Goal: Task Accomplishment & Management: Manage account settings

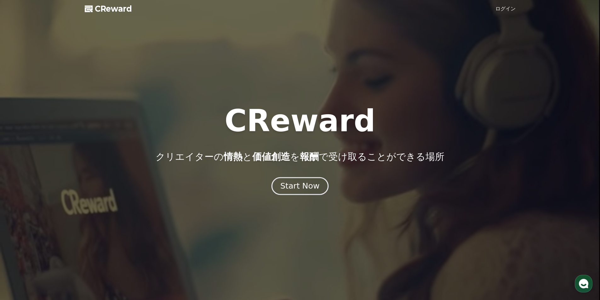
click at [285, 189] on div "Start Now" at bounding box center [299, 186] width 39 height 11
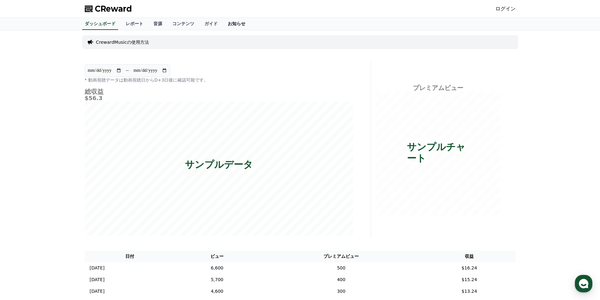
click at [223, 21] on link "お知らせ" at bounding box center [237, 24] width 28 height 12
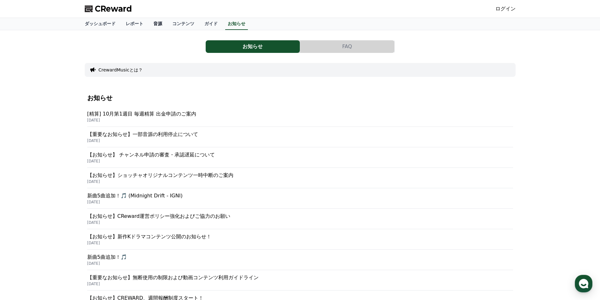
click at [148, 24] on link "音源" at bounding box center [157, 24] width 19 height 12
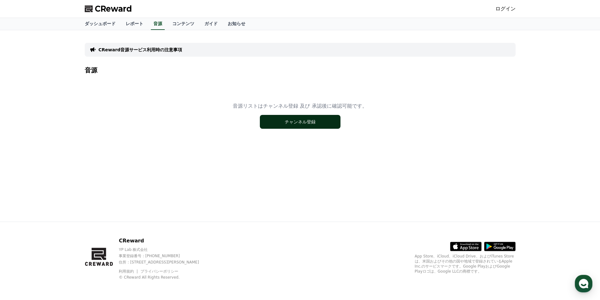
click at [294, 121] on button "チャンネル登録" at bounding box center [300, 122] width 81 height 14
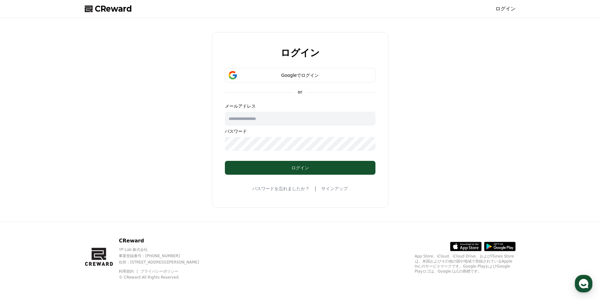
click at [274, 119] on input "text" at bounding box center [300, 119] width 150 height 14
type input "**********"
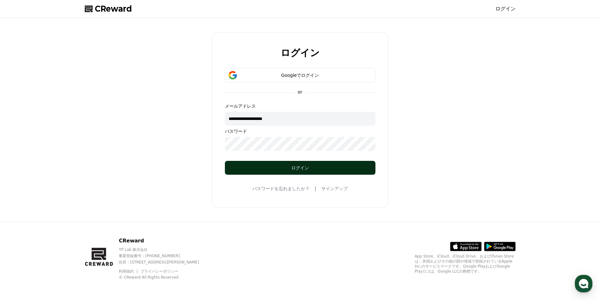
click at [253, 166] on div "ログイン" at bounding box center [299, 168] width 125 height 6
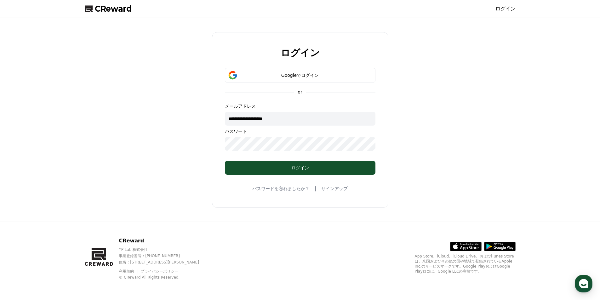
click at [223, 143] on form "**********" at bounding box center [300, 121] width 171 height 107
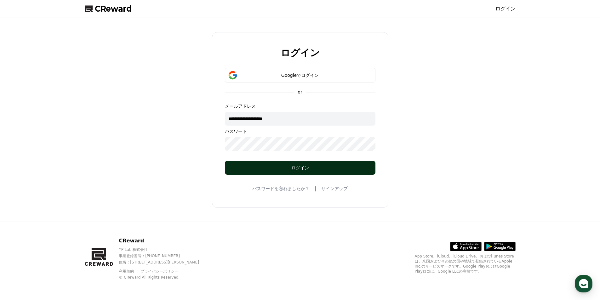
click at [289, 164] on button "ログイン" at bounding box center [300, 168] width 150 height 14
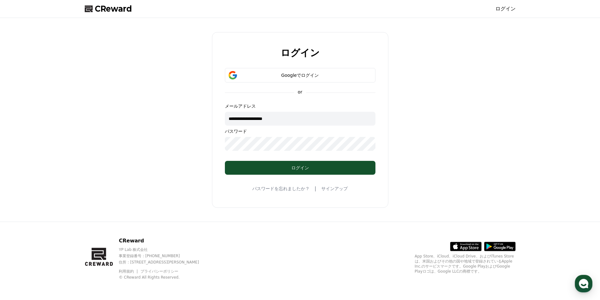
click at [212, 146] on div "**********" at bounding box center [300, 120] width 176 height 176
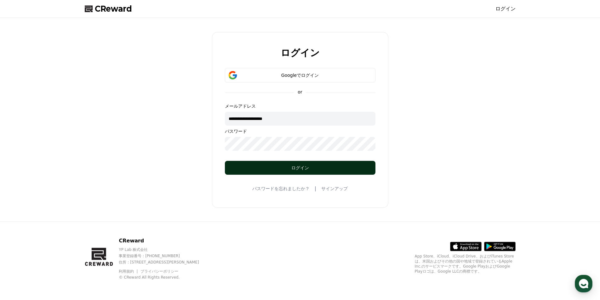
click at [299, 167] on div "ログイン" at bounding box center [299, 168] width 125 height 6
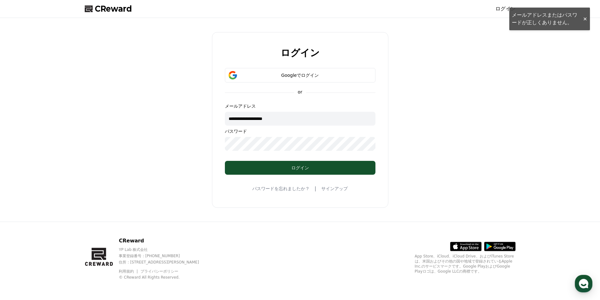
click at [586, 19] on div "**********" at bounding box center [300, 120] width 600 height 204
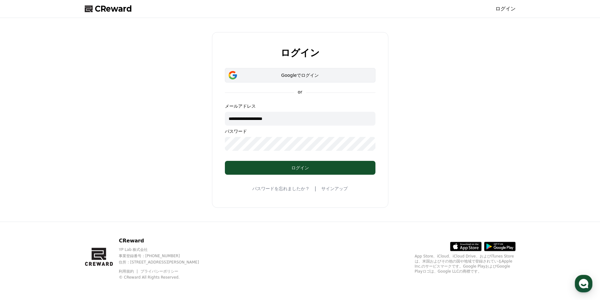
click at [296, 75] on div "Googleでログイン" at bounding box center [300, 75] width 132 height 6
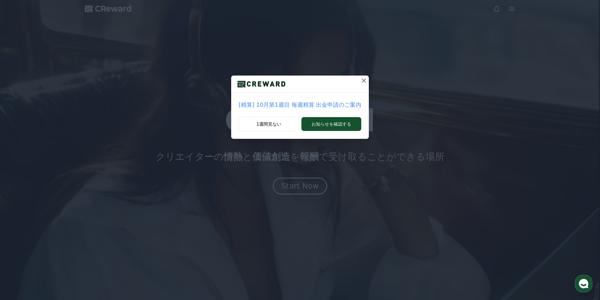
click at [360, 81] on icon at bounding box center [364, 81] width 8 height 8
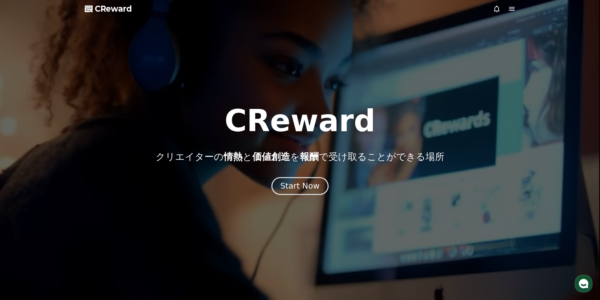
click at [301, 191] on button "Start Now" at bounding box center [299, 186] width 57 height 18
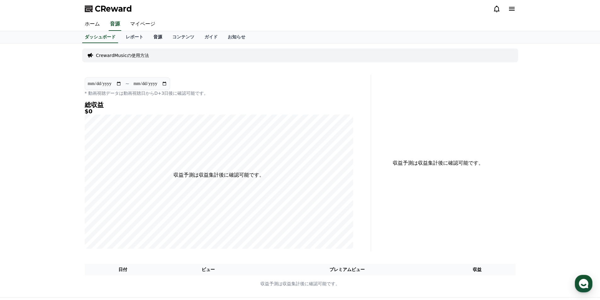
click at [148, 35] on link "音源" at bounding box center [157, 37] width 19 height 12
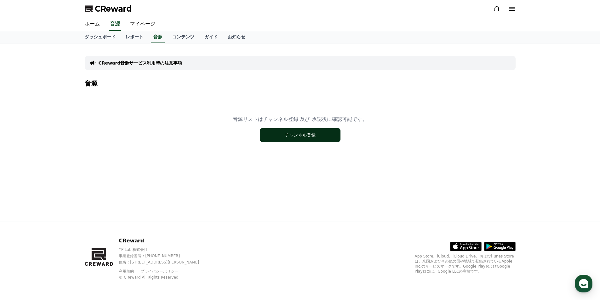
click at [285, 138] on button "チャンネル登録" at bounding box center [300, 135] width 81 height 14
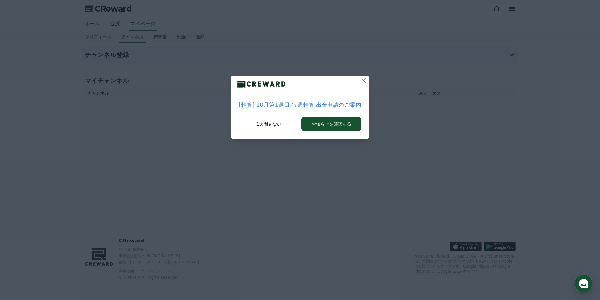
click at [363, 78] on icon at bounding box center [364, 81] width 8 height 8
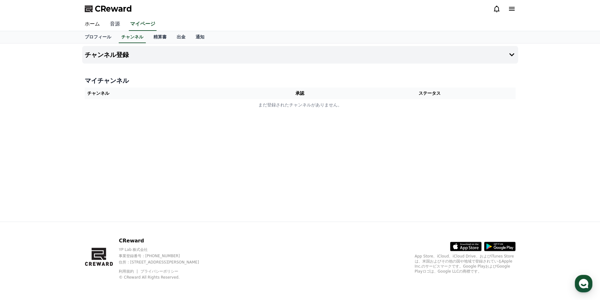
click at [108, 21] on link "音源" at bounding box center [115, 24] width 20 height 13
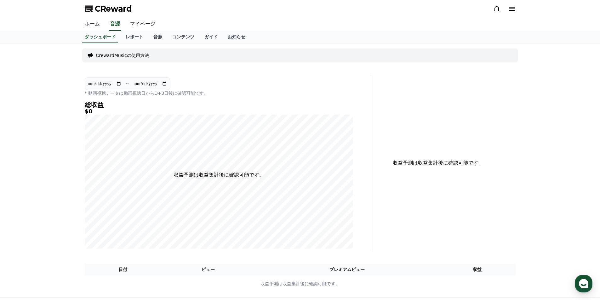
click at [90, 25] on link "ホーム" at bounding box center [92, 24] width 25 height 13
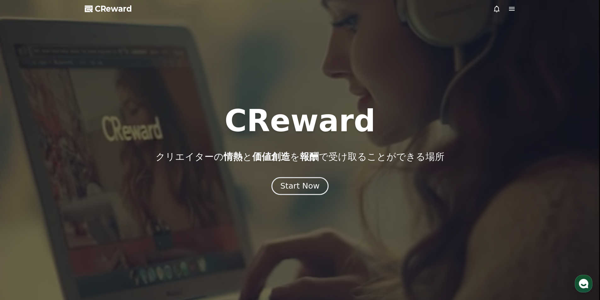
click at [294, 187] on div "Start Now" at bounding box center [299, 186] width 39 height 11
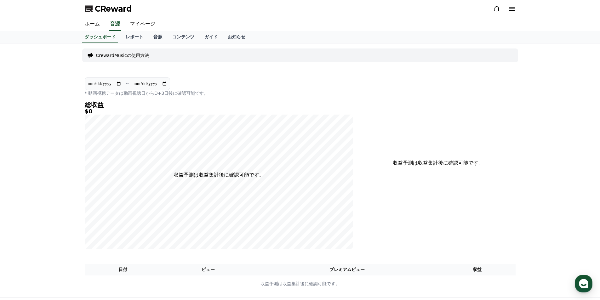
click at [512, 10] on icon at bounding box center [512, 9] width 6 height 4
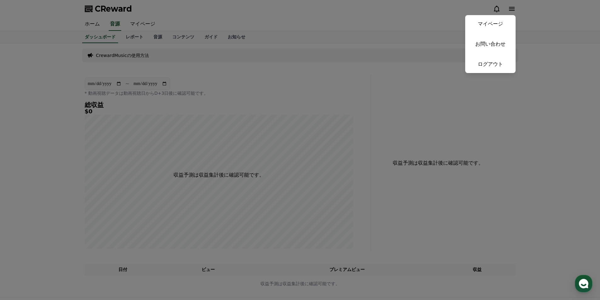
click at [499, 18] on link "マイページ" at bounding box center [490, 24] width 50 height 18
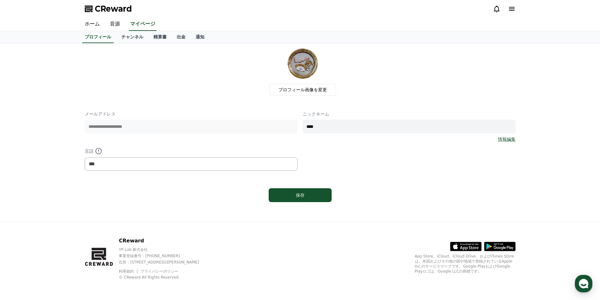
click at [512, 139] on link "情報編集" at bounding box center [507, 139] width 18 height 6
drag, startPoint x: 322, startPoint y: 126, endPoint x: 303, endPoint y: 128, distance: 19.0
click at [303, 128] on input "****" at bounding box center [408, 127] width 213 height 14
type input "*****"
click at [341, 149] on div "**********" at bounding box center [300, 141] width 431 height 60
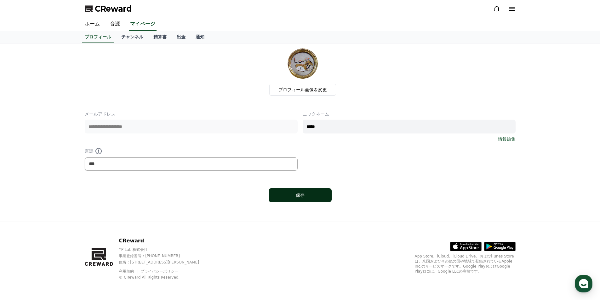
click at [311, 191] on button "保存" at bounding box center [299, 195] width 63 height 14
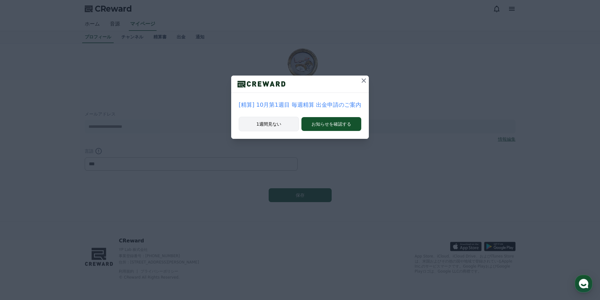
click at [276, 126] on button "1週間見ない" at bounding box center [269, 124] width 60 height 14
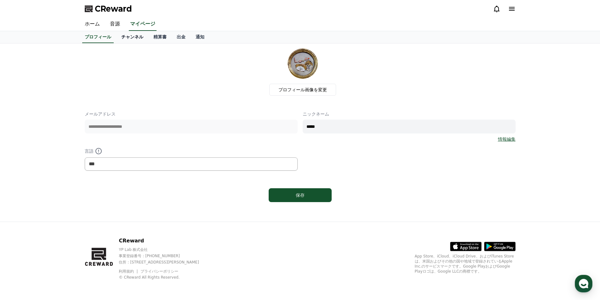
click at [121, 36] on link "チャンネル" at bounding box center [132, 37] width 32 height 12
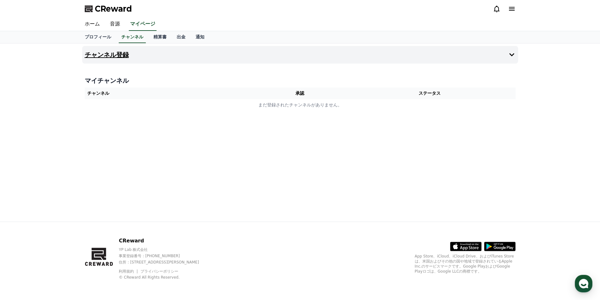
click at [512, 57] on icon at bounding box center [512, 55] width 8 height 8
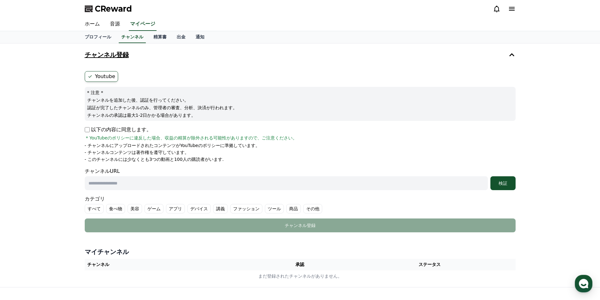
click at [101, 182] on input "text" at bounding box center [286, 183] width 403 height 14
paste input "**********"
type input "**********"
click at [303, 209] on label "その他" at bounding box center [312, 208] width 19 height 9
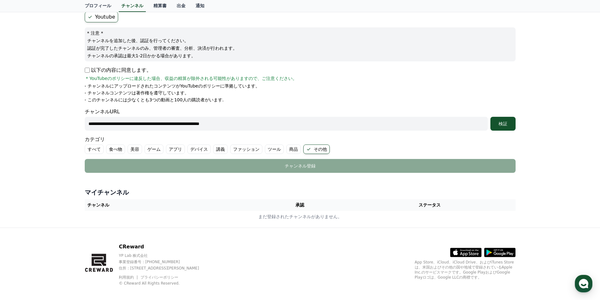
scroll to position [65, 0]
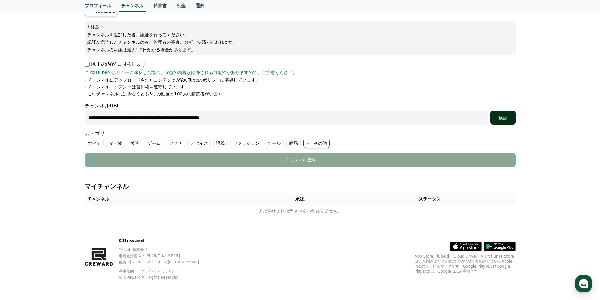
click at [496, 119] on div "検証" at bounding box center [503, 118] width 20 height 6
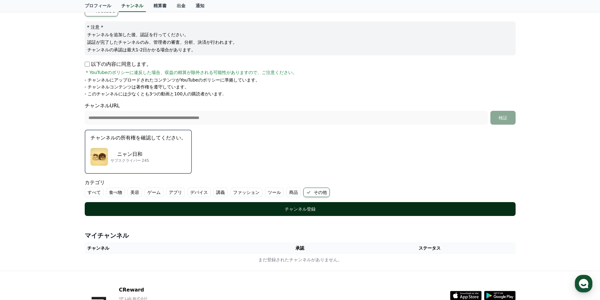
click at [286, 209] on div "チャンネル登録" at bounding box center [299, 209] width 405 height 6
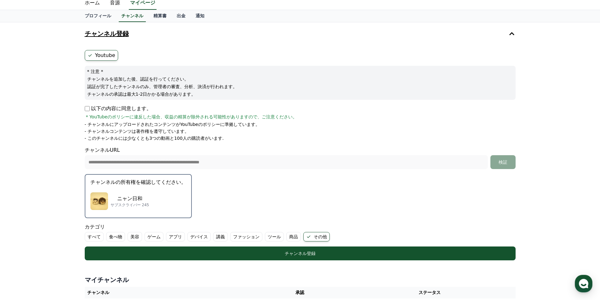
scroll to position [31, 0]
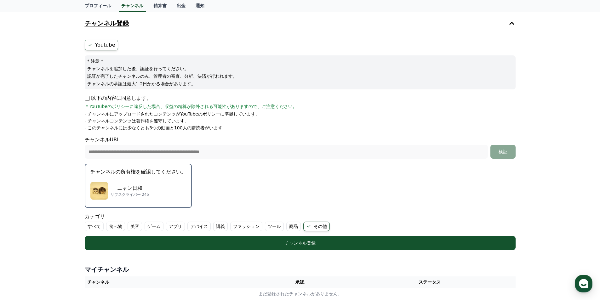
click at [99, 190] on img "button" at bounding box center [99, 191] width 18 height 18
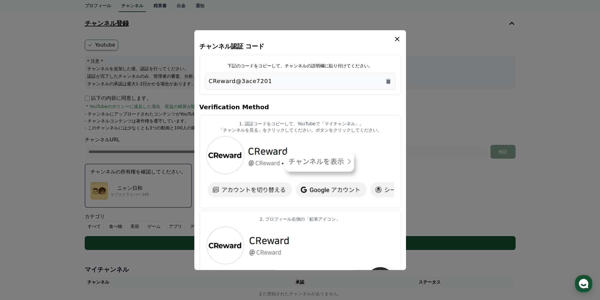
click at [362, 76] on div "CReward@3ace7201" at bounding box center [300, 80] width 191 height 17
click at [360, 82] on div "CReward@3ace7201" at bounding box center [300, 80] width 183 height 9
click at [388, 82] on icon "Copy to clipboard" at bounding box center [388, 81] width 4 height 5
click at [397, 40] on icon "modal" at bounding box center [397, 39] width 8 height 8
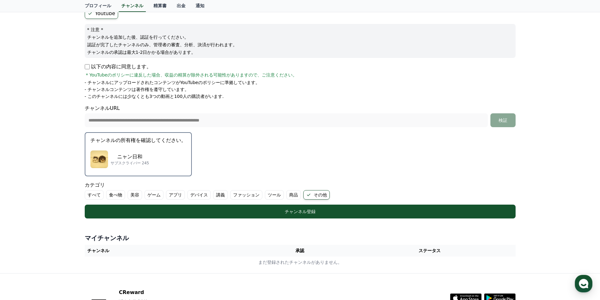
scroll to position [94, 0]
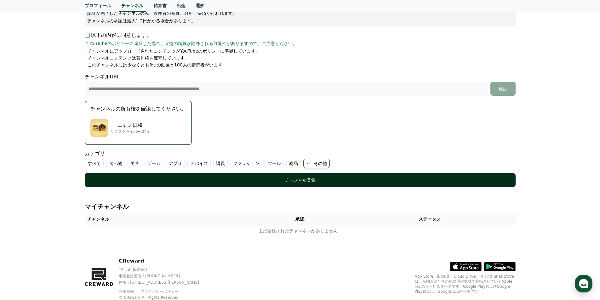
click at [307, 180] on div "チャンネル登録" at bounding box center [299, 180] width 405 height 6
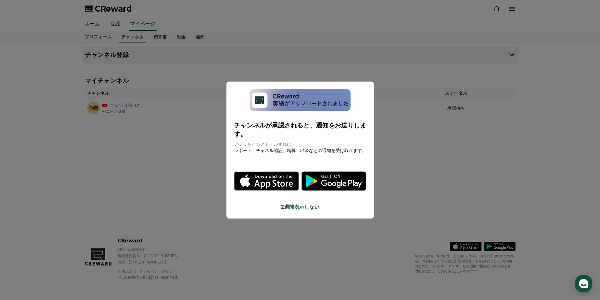
click at [296, 203] on button "2週間表示しない" at bounding box center [300, 207] width 132 height 8
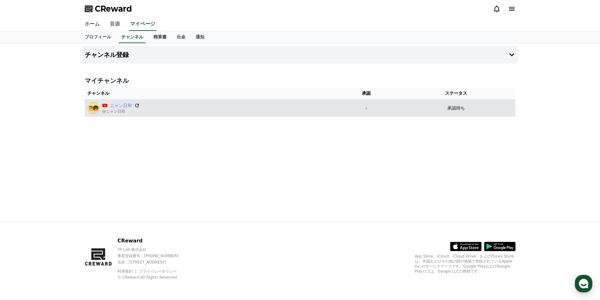
click at [135, 105] on icon at bounding box center [137, 106] width 6 height 6
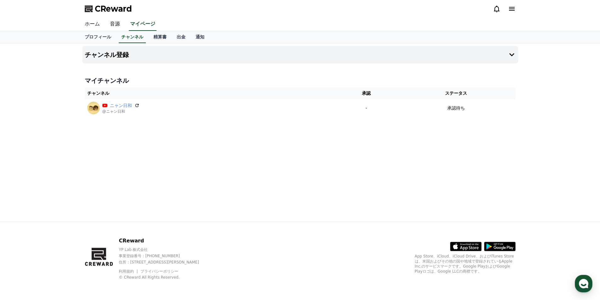
click at [87, 24] on link "ホーム" at bounding box center [92, 24] width 25 height 13
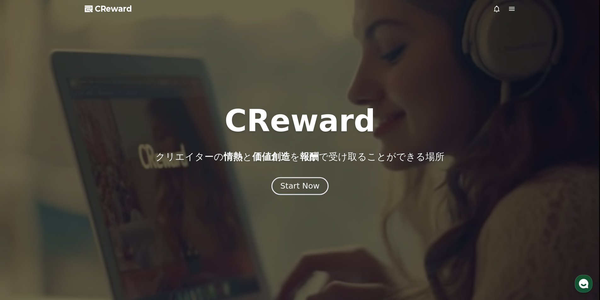
click at [288, 181] on div "Start Now" at bounding box center [299, 186] width 39 height 11
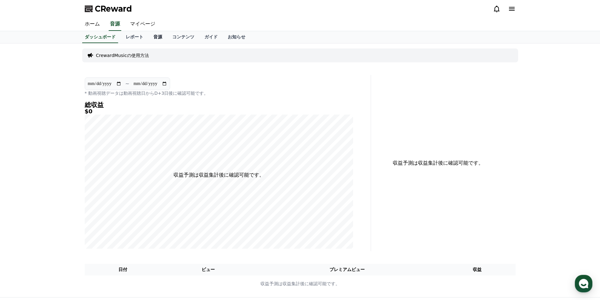
click at [149, 38] on link "音源" at bounding box center [157, 37] width 19 height 12
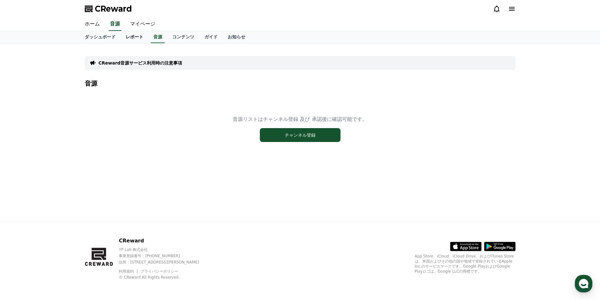
click at [128, 36] on link "レポート" at bounding box center [135, 37] width 28 height 12
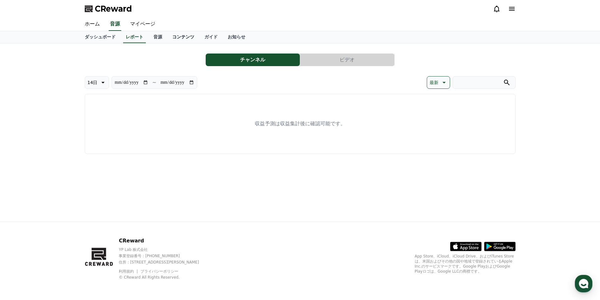
click at [167, 37] on link "コンテンツ" at bounding box center [183, 37] width 32 height 12
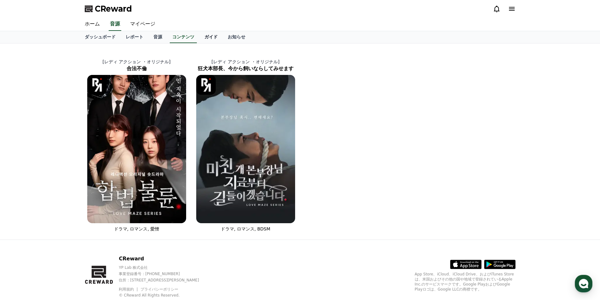
click at [199, 38] on link "ガイド" at bounding box center [210, 37] width 23 height 12
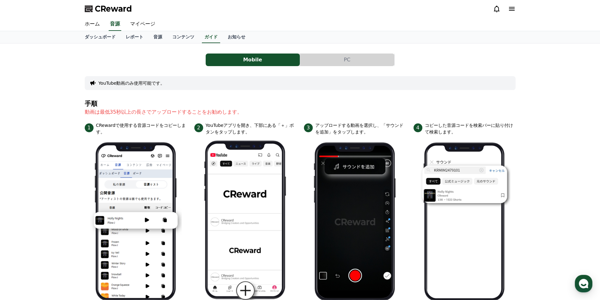
click at [317, 59] on button "PC" at bounding box center [347, 60] width 94 height 13
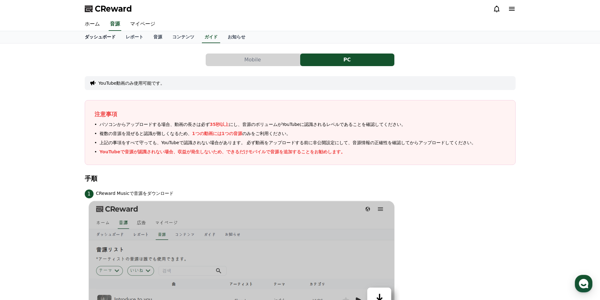
click at [90, 38] on link "ダッシュボード" at bounding box center [100, 37] width 41 height 12
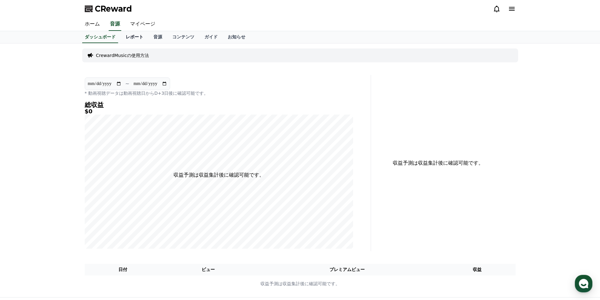
click at [121, 35] on link "レポート" at bounding box center [135, 37] width 28 height 12
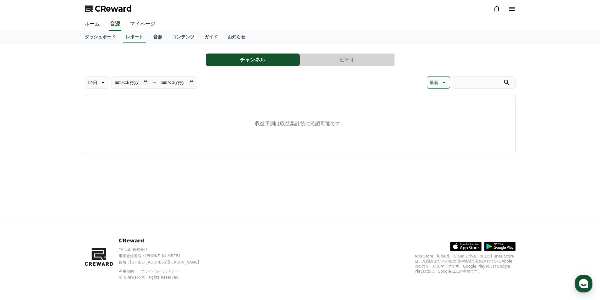
click at [134, 23] on link "マイページ" at bounding box center [142, 24] width 35 height 13
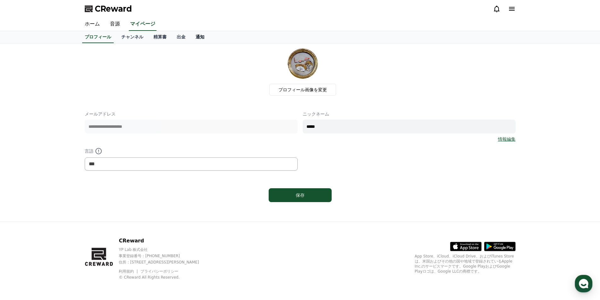
click at [190, 34] on link "通知" at bounding box center [199, 37] width 19 height 12
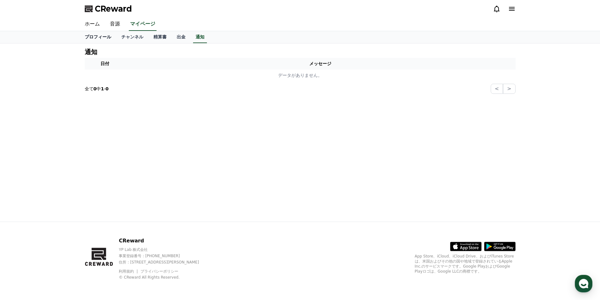
click at [92, 35] on link "プロフィール" at bounding box center [98, 37] width 37 height 12
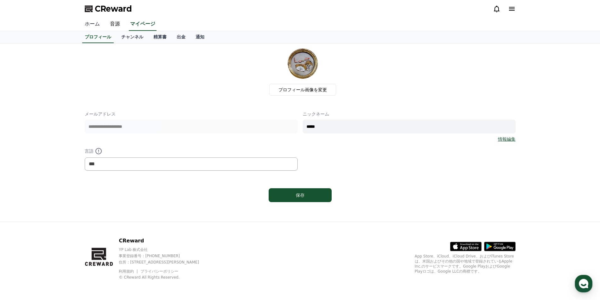
click at [93, 25] on link "ホーム" at bounding box center [92, 24] width 25 height 13
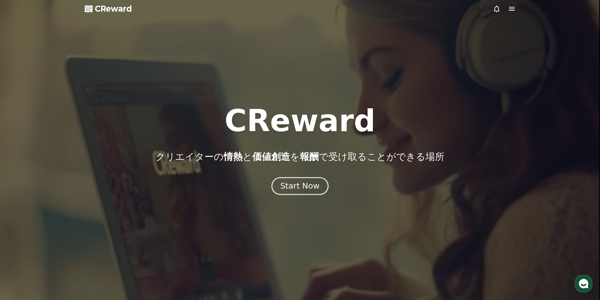
click at [296, 186] on div "Start Now" at bounding box center [299, 186] width 39 height 11
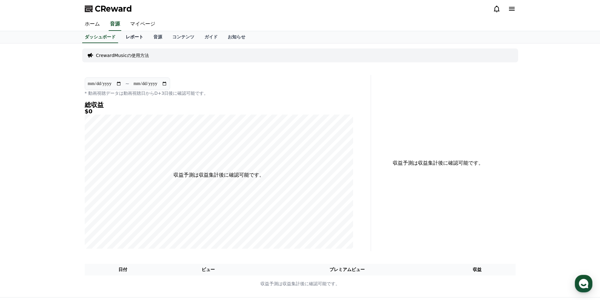
click at [121, 37] on link "レポート" at bounding box center [135, 37] width 28 height 12
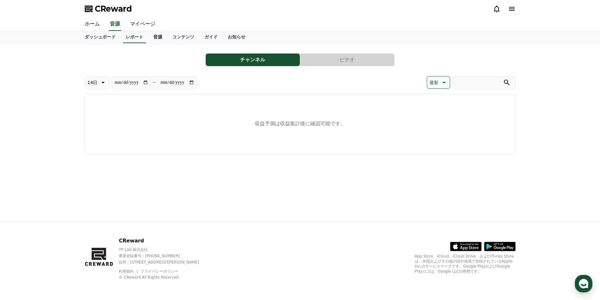
click at [148, 37] on link "音源" at bounding box center [157, 37] width 19 height 12
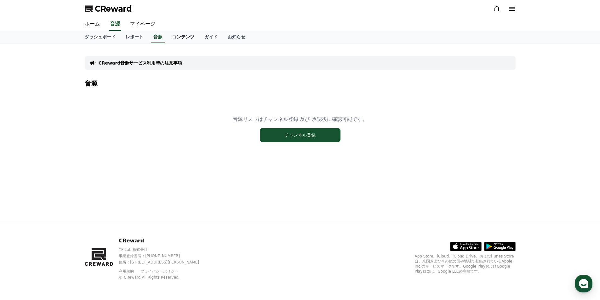
click at [172, 37] on link "コンテンツ" at bounding box center [183, 37] width 32 height 12
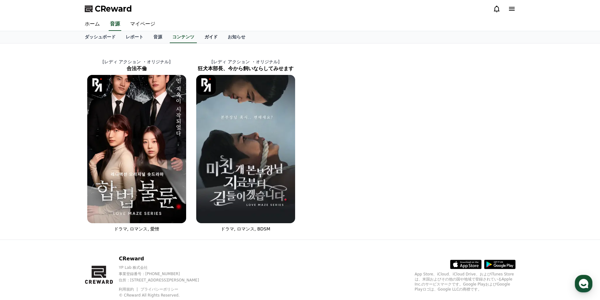
click at [199, 37] on link "ガイド" at bounding box center [210, 37] width 23 height 12
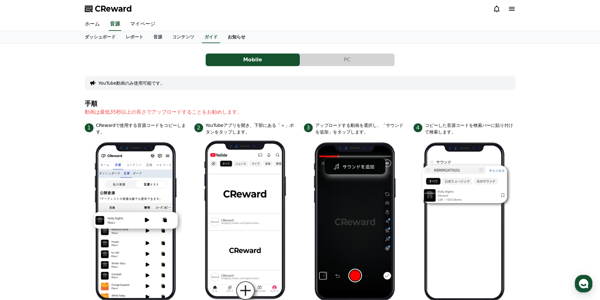
click at [223, 37] on link "お知らせ" at bounding box center [237, 37] width 28 height 12
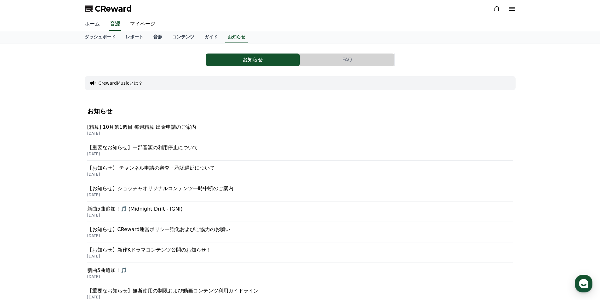
click at [94, 25] on link "ホーム" at bounding box center [92, 24] width 25 height 13
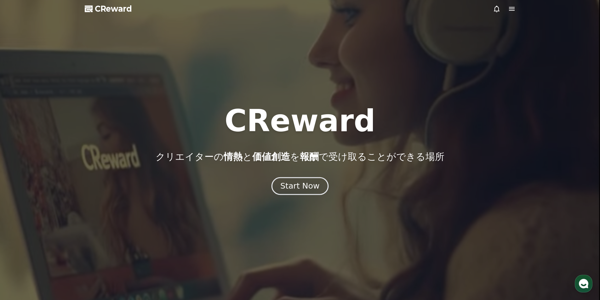
click at [289, 185] on div "Start Now" at bounding box center [299, 186] width 39 height 11
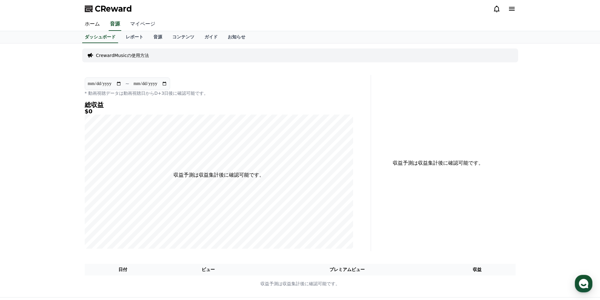
click at [131, 25] on link "マイページ" at bounding box center [142, 24] width 35 height 13
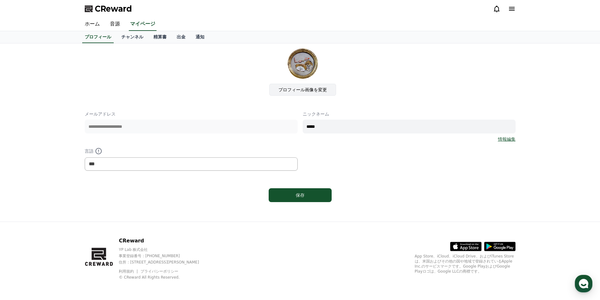
click at [282, 91] on label "プロフィール画像を変更" at bounding box center [302, 90] width 67 height 12
click at [0, 0] on input "プロフィール画像を変更" at bounding box center [0, 0] width 0 height 0
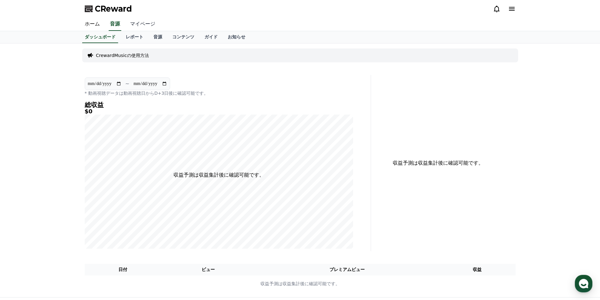
click at [139, 26] on link "マイページ" at bounding box center [142, 24] width 35 height 13
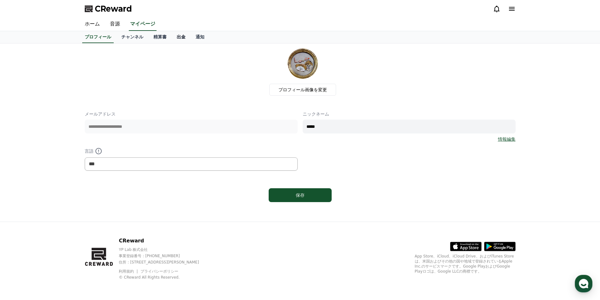
click at [172, 37] on link "出金" at bounding box center [181, 37] width 19 height 12
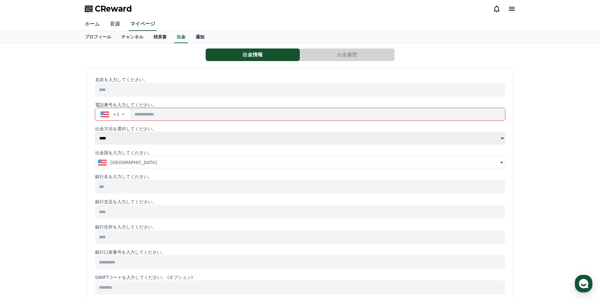
click at [190, 37] on link "通知" at bounding box center [199, 37] width 19 height 12
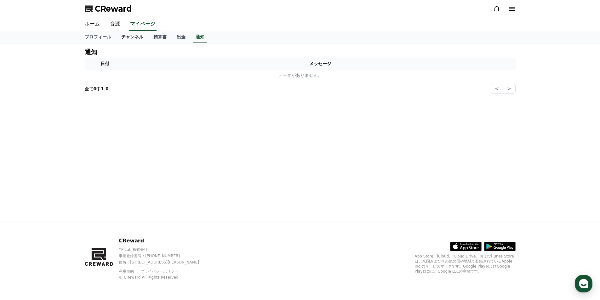
click at [127, 35] on link "チャンネル" at bounding box center [132, 37] width 32 height 12
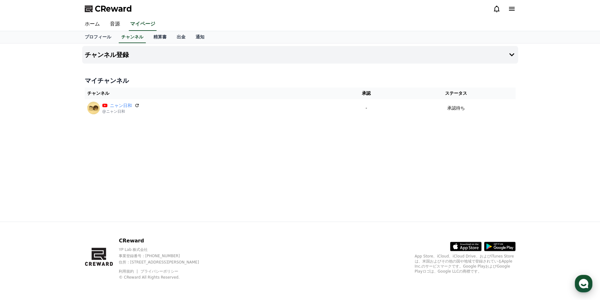
click at [580, 282] on use "button" at bounding box center [582, 283] width 9 height 9
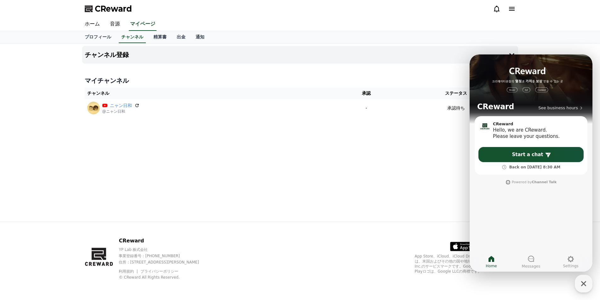
click at [431, 197] on div "チャンネル登録 マイチャンネル チャンネル 承認 ステータス ニャン日和 @ニャン日和 - 承認待ち" at bounding box center [300, 132] width 441 height 178
click at [589, 282] on div "button" at bounding box center [583, 284] width 18 height 18
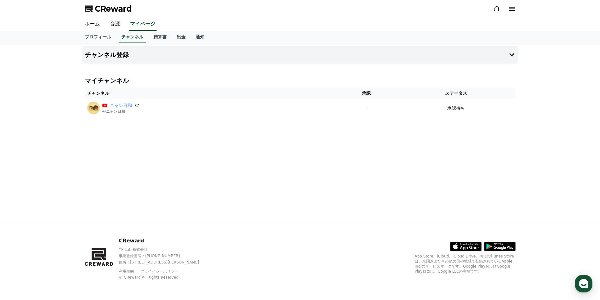
click at [110, 7] on span "CReward" at bounding box center [113, 9] width 37 height 10
